Goal: Transaction & Acquisition: Purchase product/service

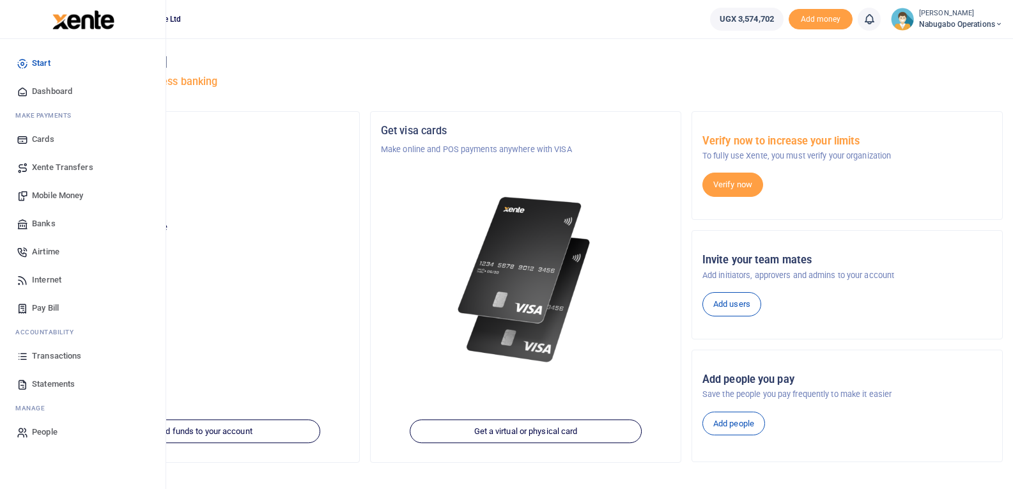
click at [66, 191] on span "Mobile Money" at bounding box center [57, 195] width 51 height 13
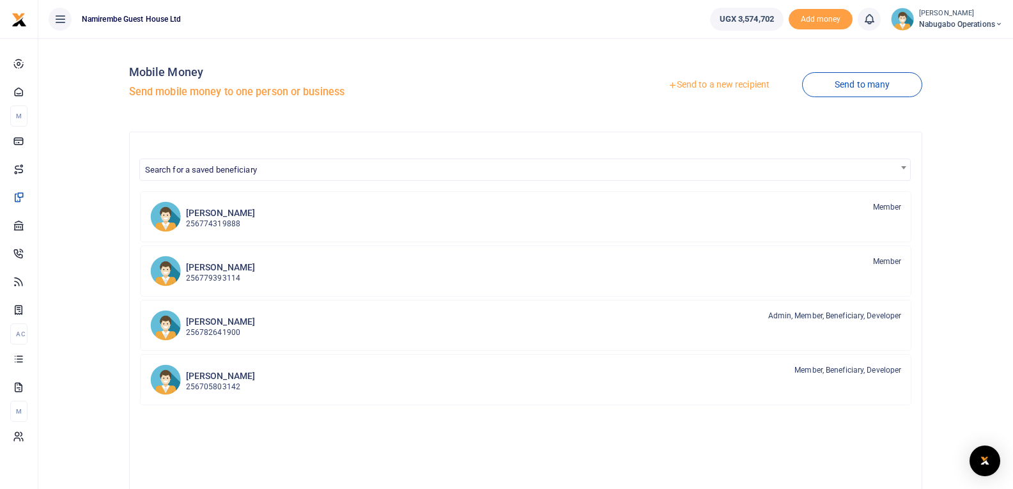
click at [720, 79] on link "Send to a new recipient" at bounding box center [718, 84] width 167 height 23
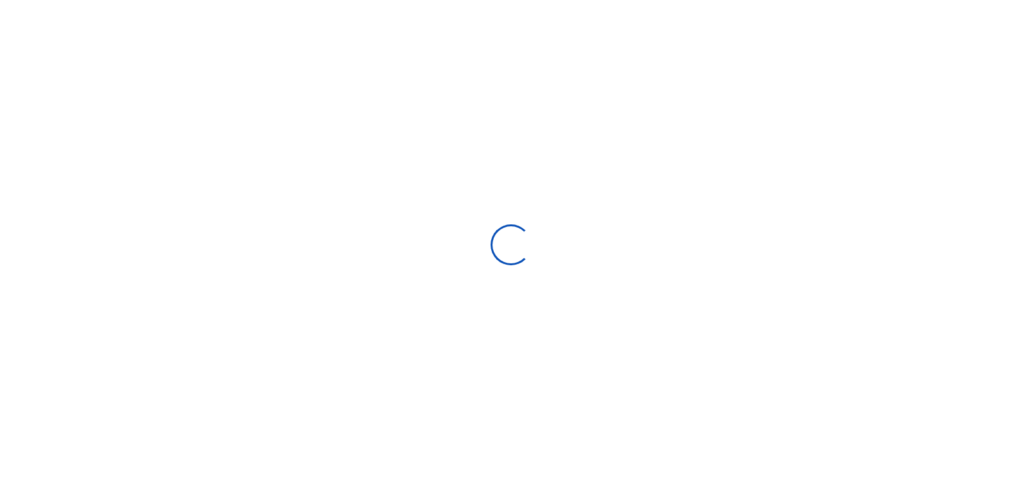
select select
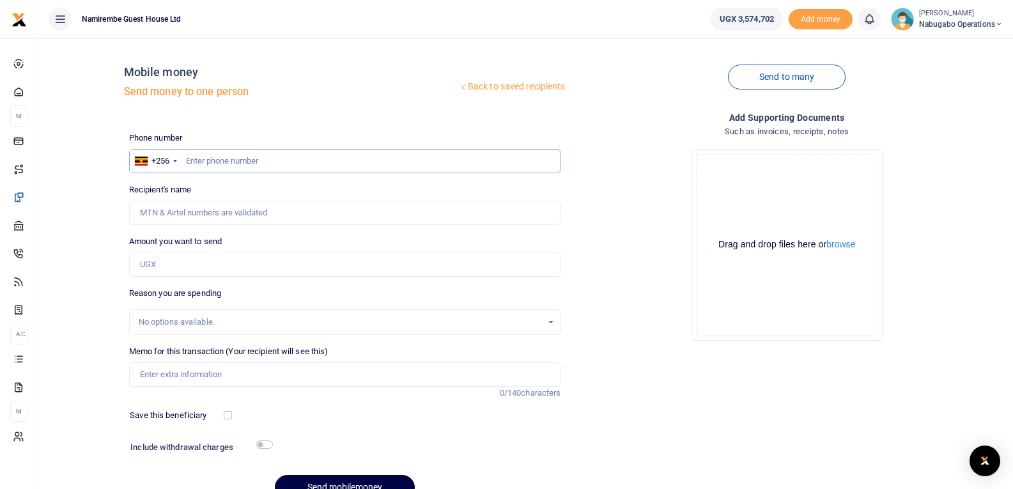
click at [246, 162] on input "text" at bounding box center [345, 161] width 432 height 24
type input "757336988"
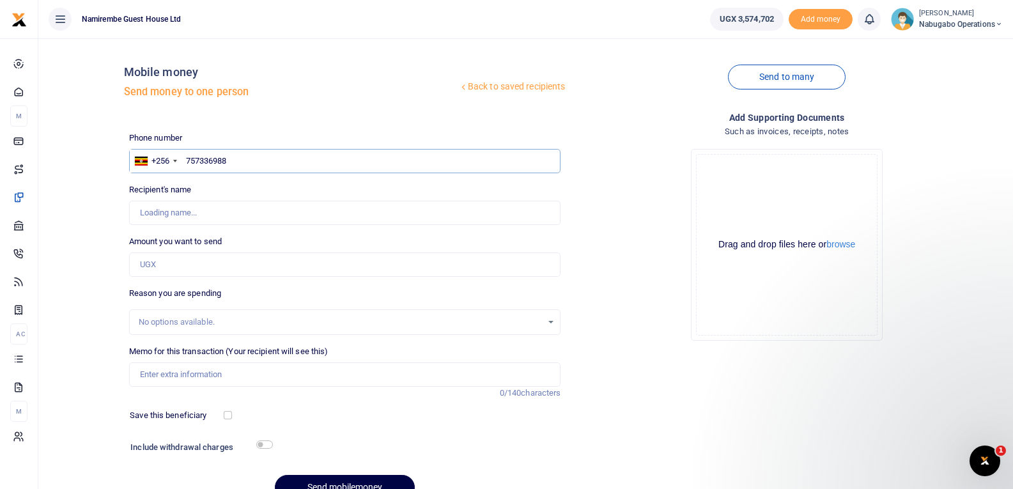
type input "Twebaze [PERSON_NAME]"
type input "757336988"
click at [163, 266] on input "Amount you want to send" at bounding box center [345, 264] width 432 height 24
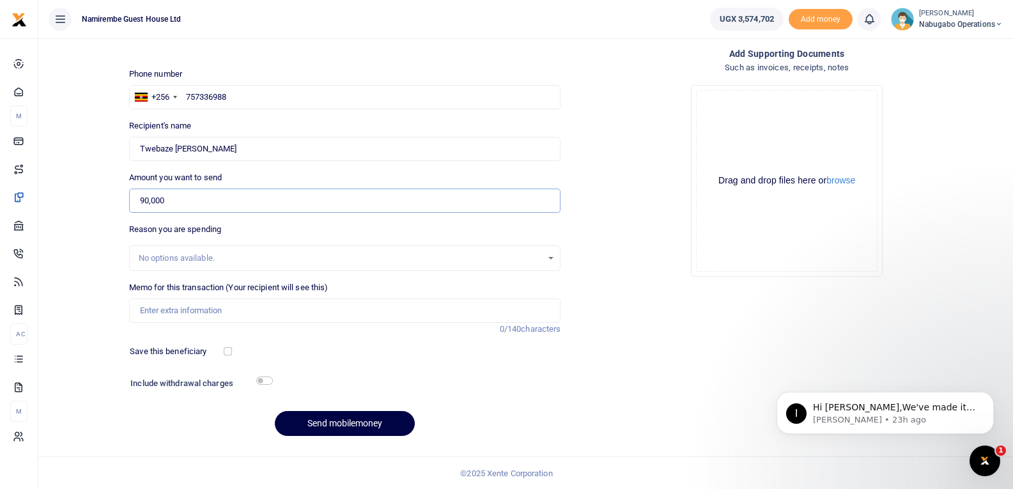
scroll to position [65, 0]
type input "90,000"
click at [166, 312] on input "Memo for this transaction (Your recipient will see this)" at bounding box center [345, 310] width 432 height 24
type input "weighing scale"
click at [265, 379] on input "checkbox" at bounding box center [264, 380] width 17 height 8
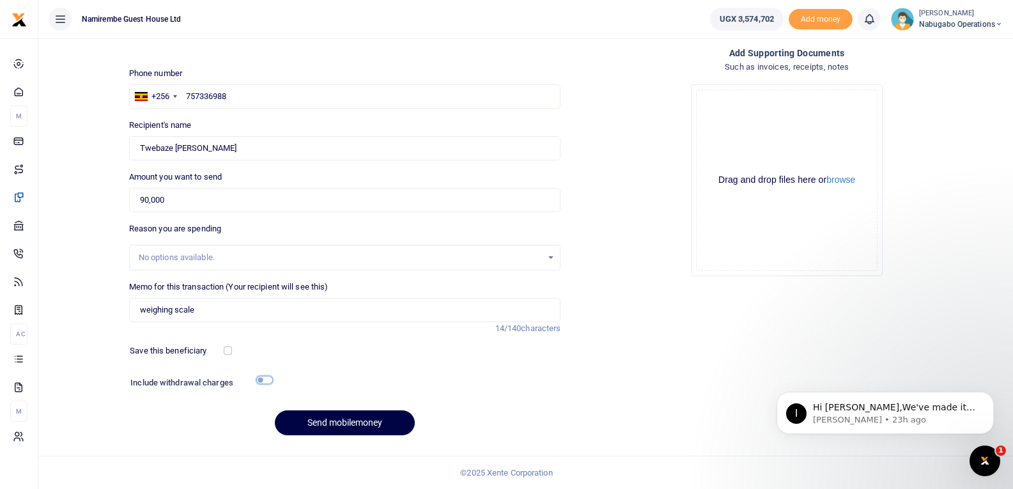
checkbox input "true"
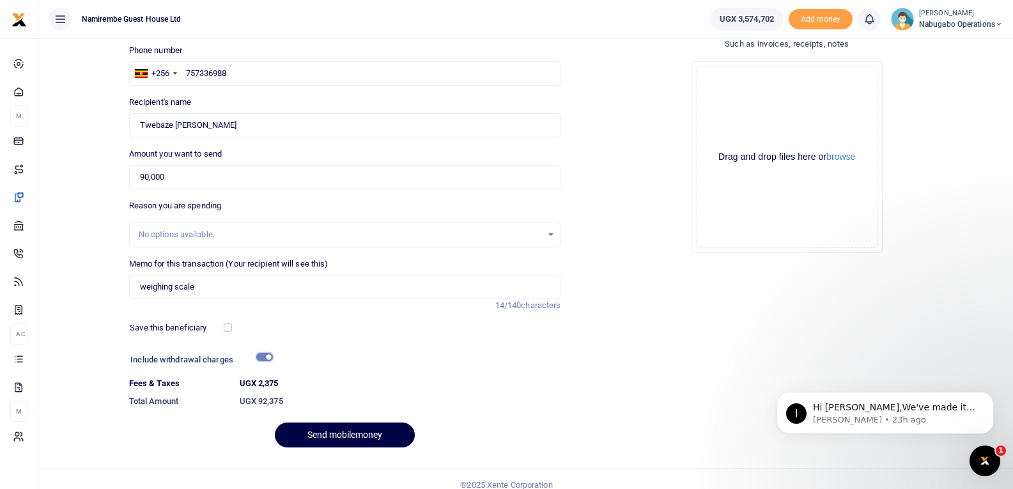
scroll to position [100, 0]
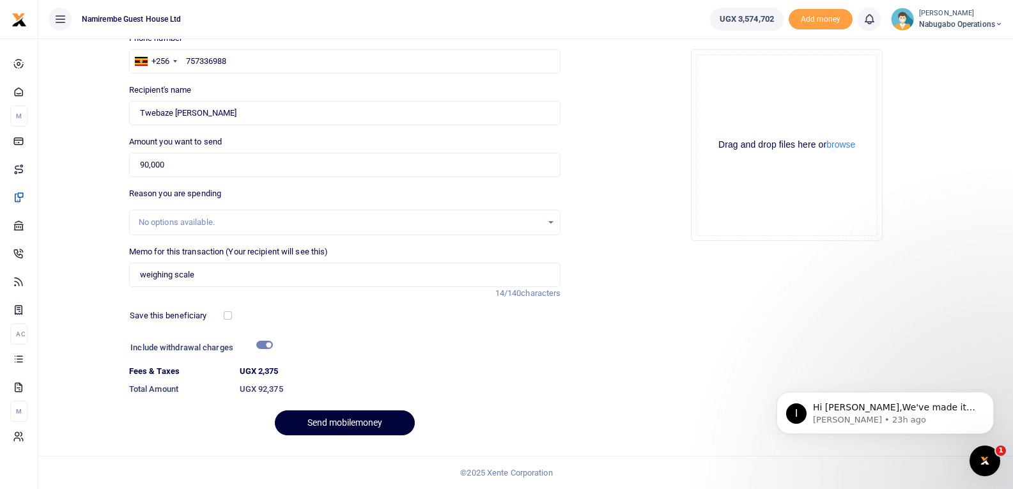
click at [334, 418] on button "Send mobilemoney" at bounding box center [345, 422] width 140 height 25
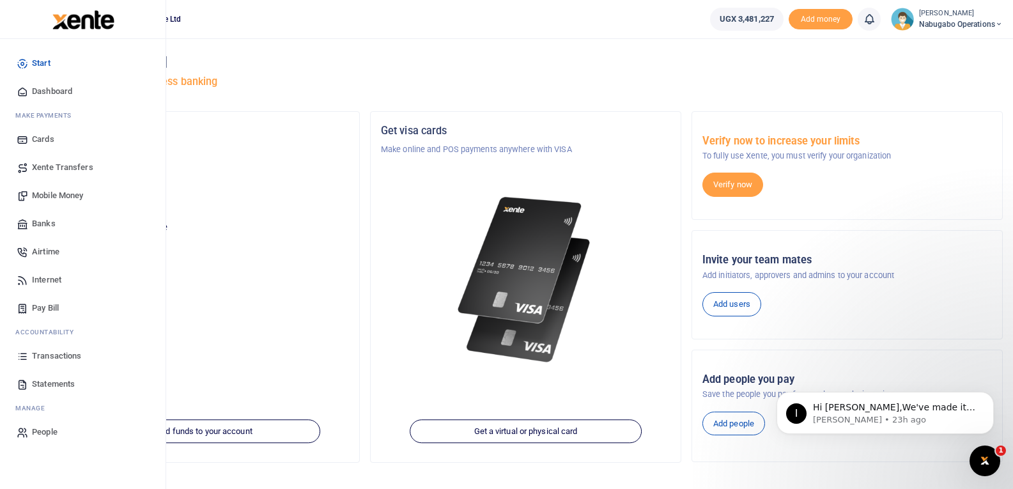
click at [47, 348] on link "Transactions" at bounding box center [82, 356] width 145 height 28
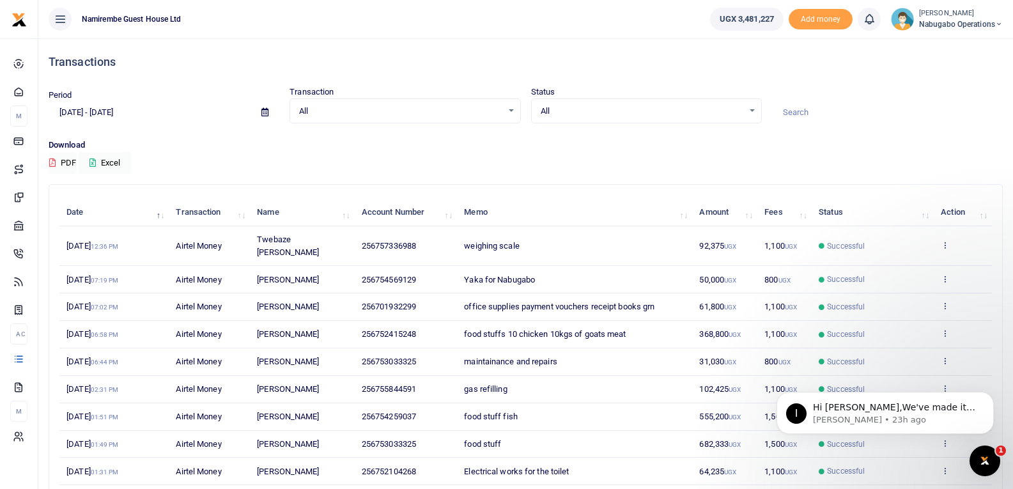
scroll to position [99, 0]
